Goal: Task Accomplishment & Management: Use online tool/utility

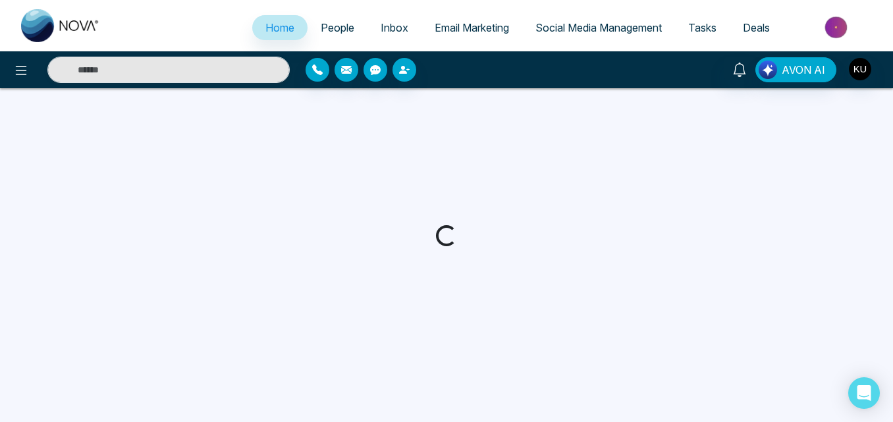
select select "*"
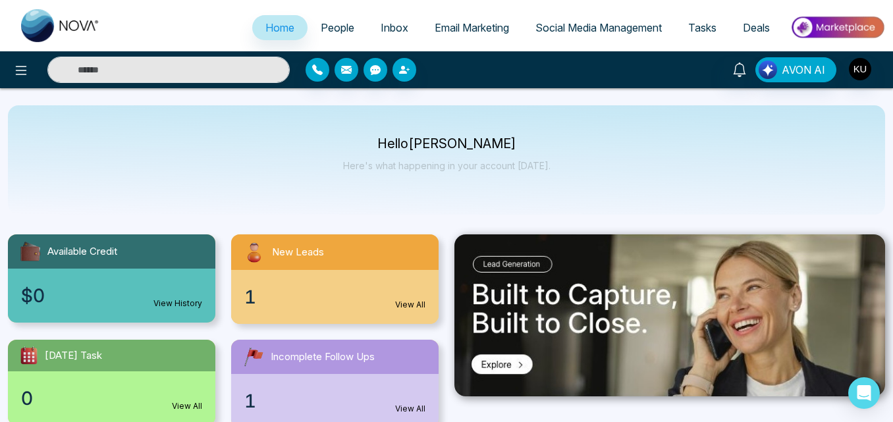
click at [391, 186] on div "Hello [PERSON_NAME] Here's what happening in your account [DATE]." at bounding box center [446, 159] width 877 height 109
click at [410, 306] on link "View All" at bounding box center [410, 305] width 30 height 12
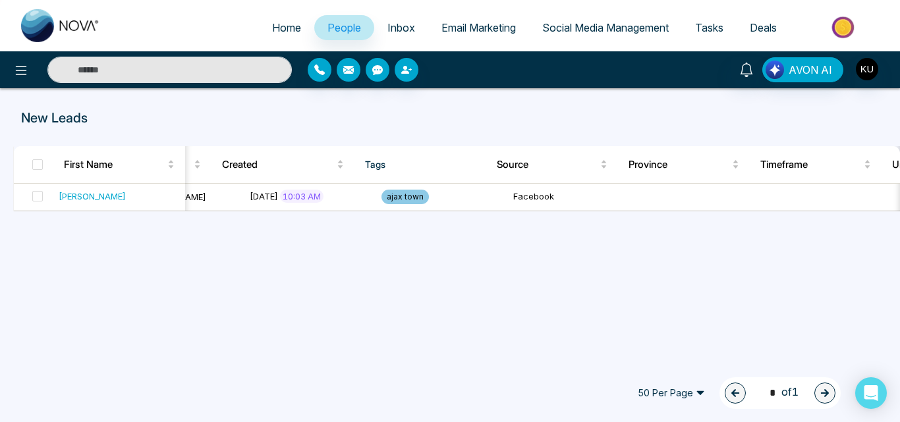
scroll to position [0, 648]
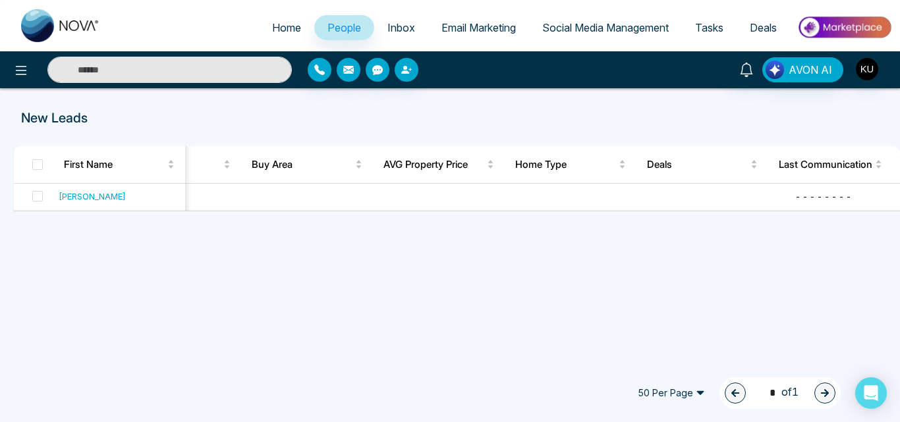
click at [898, 211] on div "[PERSON_NAME] [EMAIL_ADDRESS][DOMAIN_NAME] [PHONE_NUMBER] Unspecified [PERSON_N…" at bounding box center [457, 198] width 886 height 28
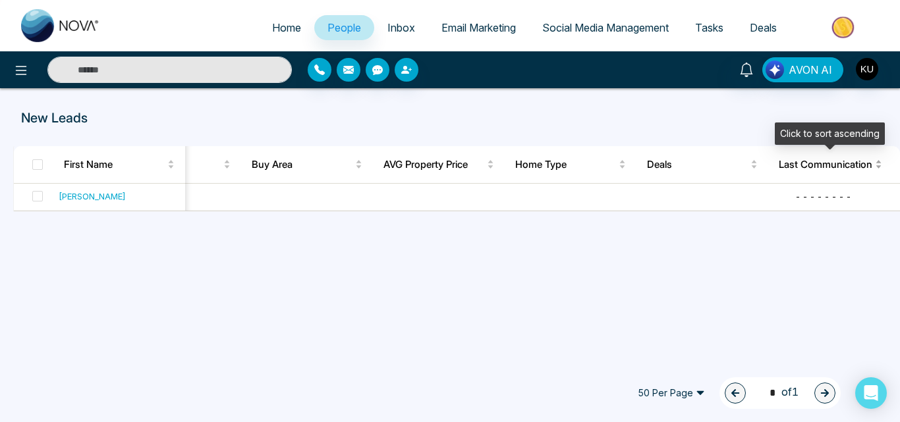
click at [827, 169] on span "Last Communication" at bounding box center [825, 165] width 94 height 16
click at [875, 163] on div "Last Communication" at bounding box center [828, 165] width 101 height 16
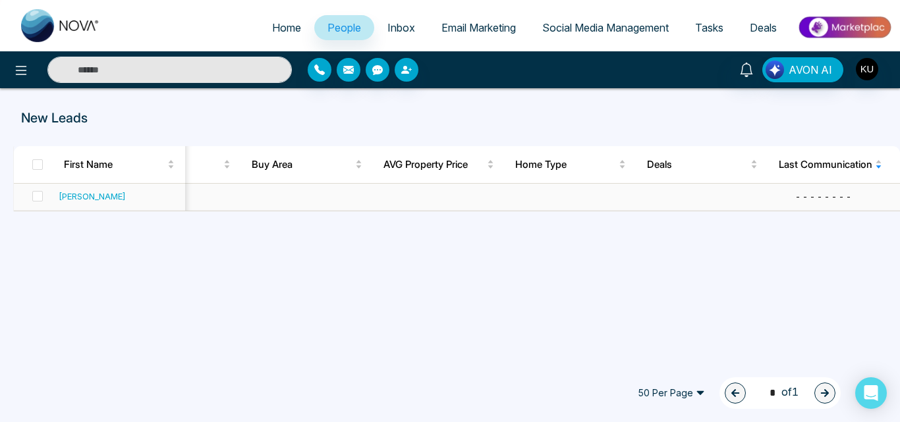
click at [817, 198] on div "- - - - - - - -" at bounding box center [855, 196] width 121 height 13
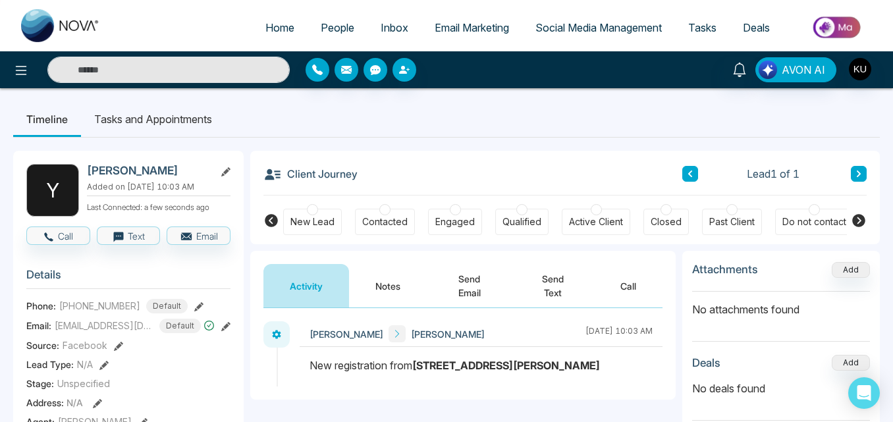
click at [482, 165] on div "Client Journey Lead 1 of 1" at bounding box center [564, 173] width 603 height 45
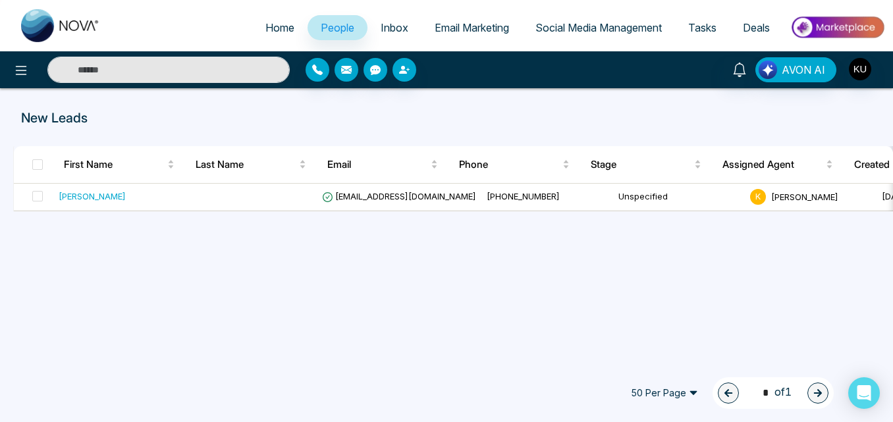
select select "*"
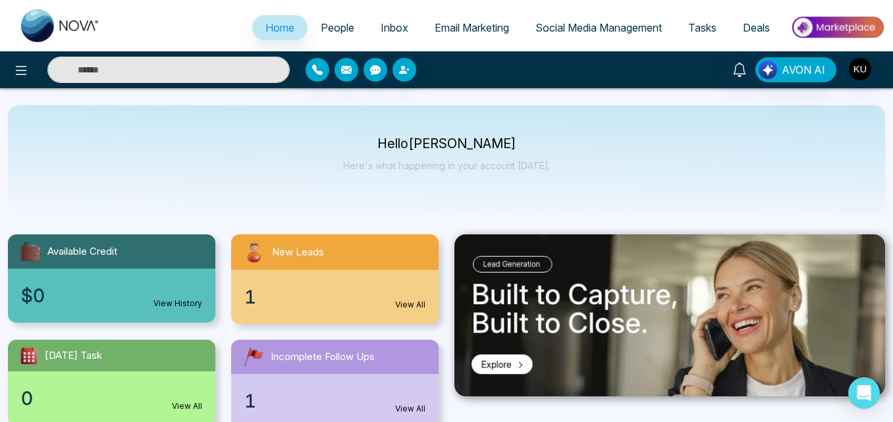
click at [598, 24] on span "Social Media Management" at bounding box center [598, 27] width 126 height 13
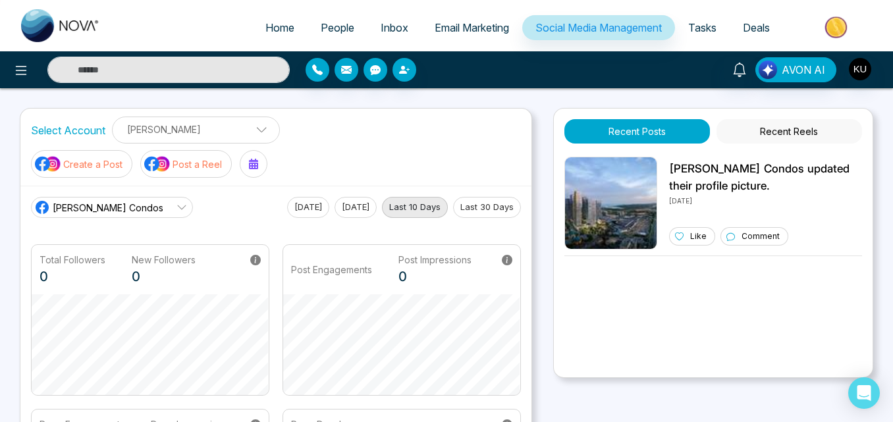
click at [176, 202] on icon at bounding box center [181, 207] width 11 height 11
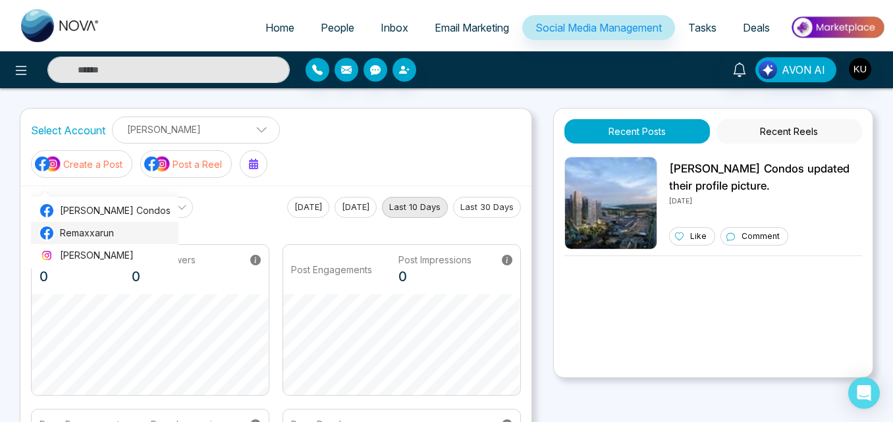
click at [113, 233] on span "Remaxxarun" at bounding box center [115, 233] width 111 height 14
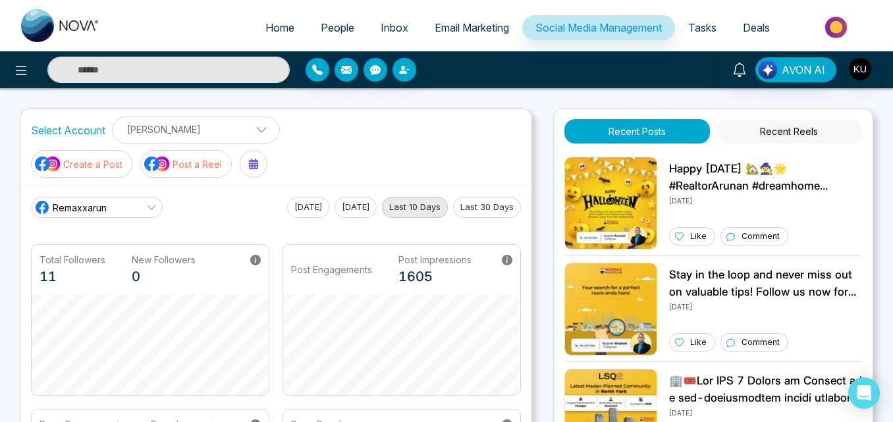
select select "*"
